Goal: Transaction & Acquisition: Download file/media

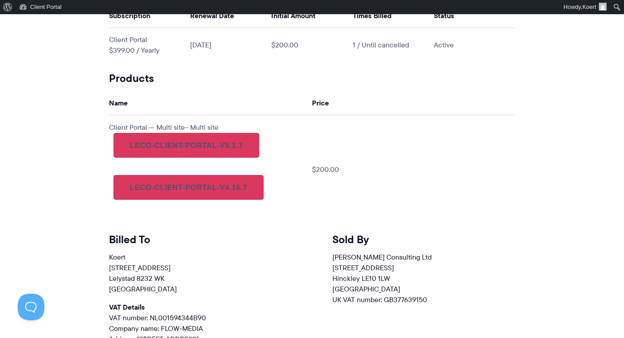
scroll to position [495, 0]
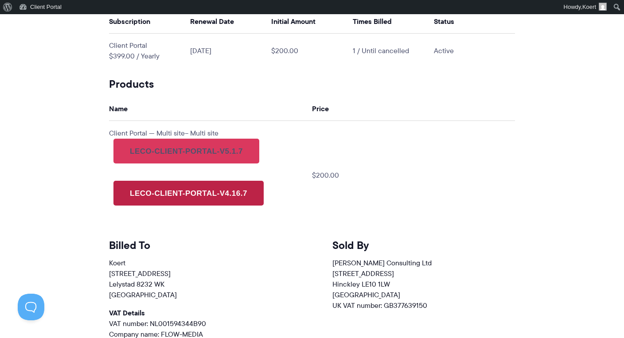
click at [194, 187] on link "leco-client-portal-v4.16.7" at bounding box center [188, 193] width 150 height 25
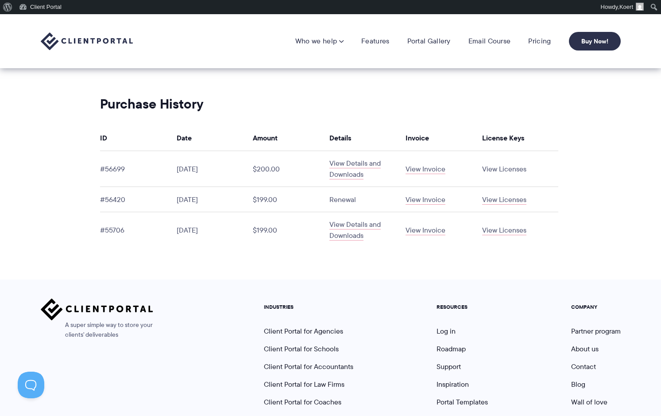
click at [501, 168] on link "View Licenses" at bounding box center [504, 169] width 44 height 10
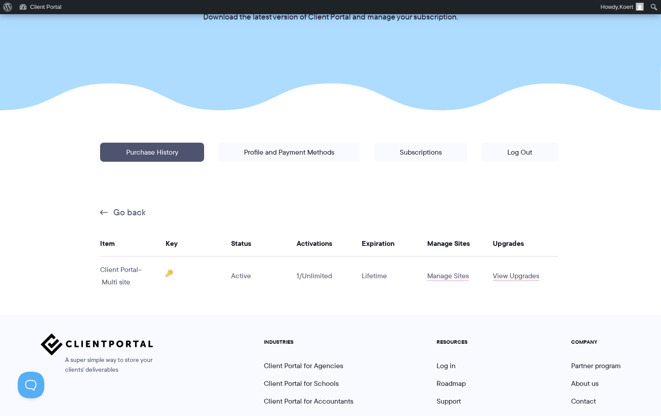
scroll to position [119, 0]
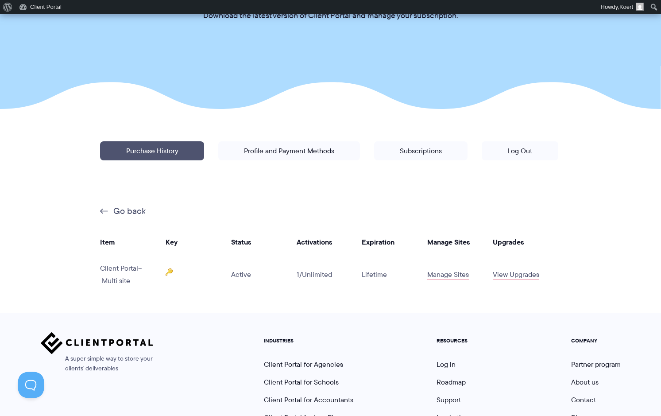
click at [170, 271] on img at bounding box center [169, 271] width 7 height 7
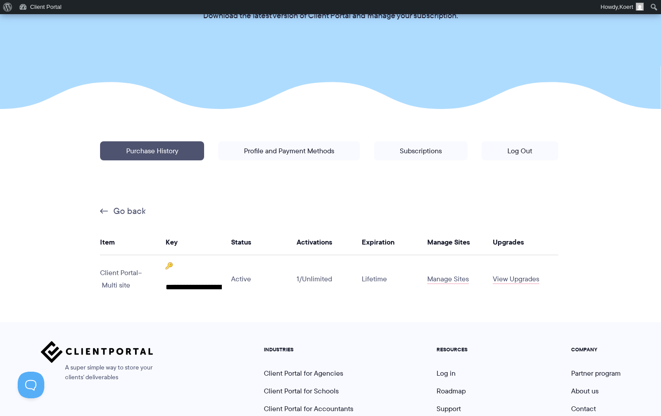
scroll to position [120, 0]
click at [187, 289] on input "**********" at bounding box center [194, 287] width 56 height 18
